Goal: Information Seeking & Learning: Learn about a topic

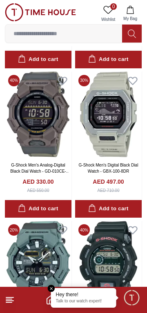
scroll to position [1267, 0]
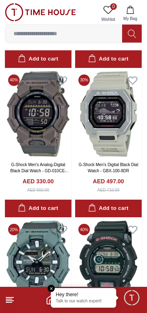
click at [86, 33] on input at bounding box center [63, 33] width 117 height 16
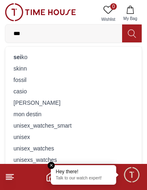
type input "***"
click at [42, 58] on div "sei ko" at bounding box center [73, 56] width 127 height 11
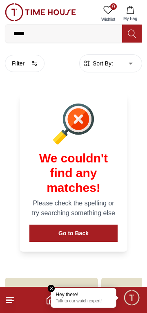
click at [87, 30] on input "*****" at bounding box center [63, 33] width 117 height 16
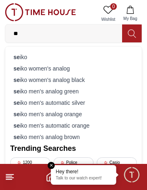
type input "*"
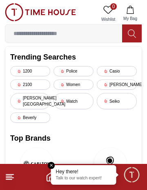
click at [116, 109] on div "Seiko" at bounding box center [117, 101] width 40 height 16
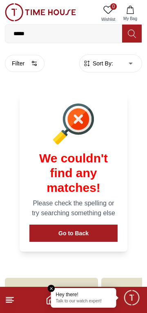
click at [78, 33] on input "*****" at bounding box center [63, 33] width 117 height 16
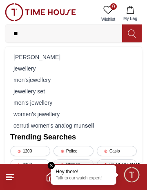
type input "*"
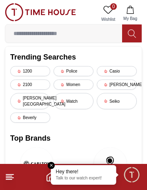
click at [79, 72] on div "Police" at bounding box center [74, 71] width 40 height 10
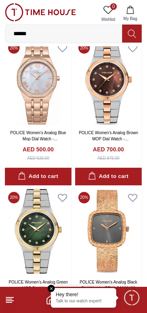
scroll to position [1100, 0]
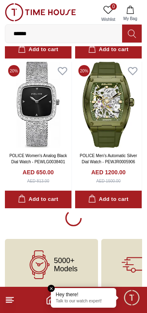
scroll to position [1353, 0]
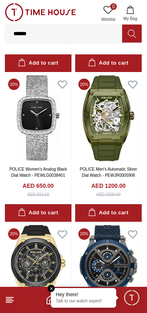
click at [110, 123] on img at bounding box center [108, 118] width 67 height 86
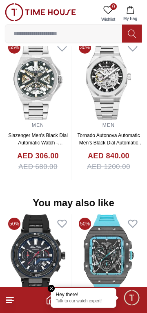
scroll to position [664, 0]
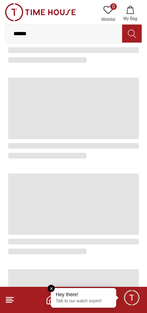
scroll to position [1353, 0]
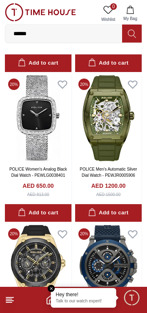
scroll to position [1374, 0]
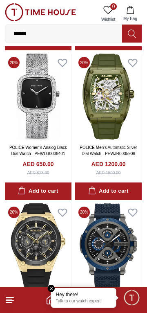
click at [25, 31] on input "******" at bounding box center [63, 33] width 117 height 16
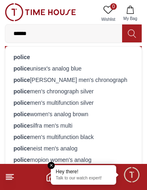
type input "*"
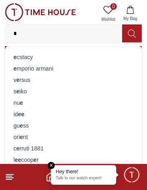
click at [53, 32] on input "*" at bounding box center [63, 33] width 117 height 16
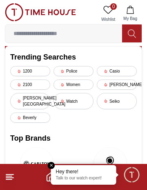
click at [73, 131] on div "Trending Searches 1200 Police Casio 2100 Women [PERSON_NAME] [PERSON_NAME] hill…" at bounding box center [73, 127] width 136 height 160
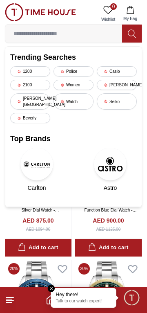
scroll to position [1618, 0]
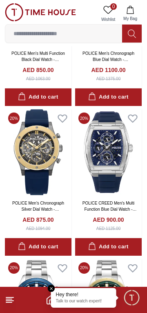
scroll to position [1374, 0]
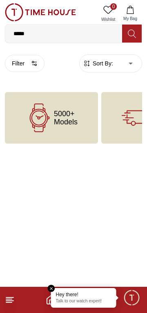
click at [50, 286] on em "Close tooltip" at bounding box center [51, 287] width 7 height 7
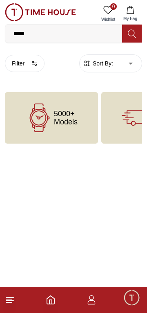
click at [51, 299] on icon "Home" at bounding box center [51, 300] width 10 height 10
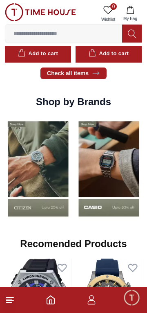
scroll to position [654, 0]
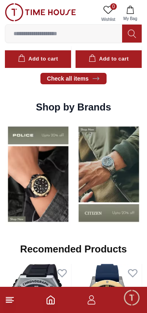
click at [114, 176] on img at bounding box center [109, 174] width 67 height 104
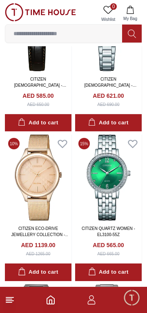
scroll to position [581, 0]
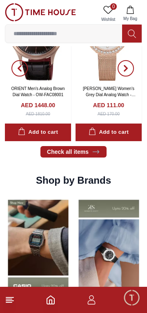
scroll to position [654, 0]
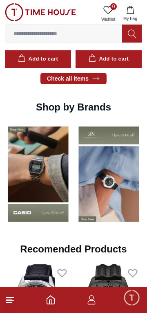
click at [51, 302] on icon "Home" at bounding box center [51, 300] width 10 height 10
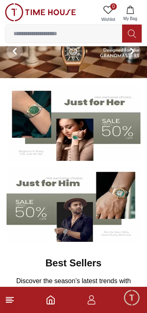
scroll to position [0, 0]
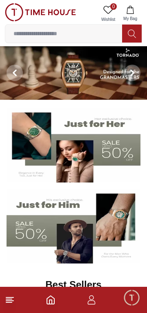
click at [72, 228] on img at bounding box center [74, 226] width 134 height 74
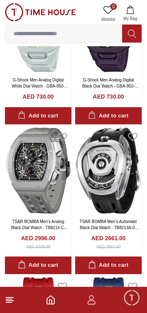
scroll to position [98, 0]
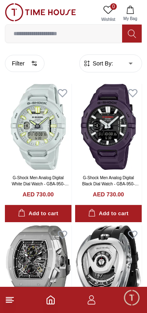
scroll to position [1366, 0]
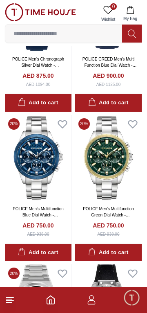
scroll to position [857, 0]
